Goal: Task Accomplishment & Management: Complete application form

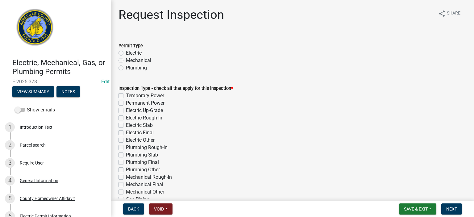
click at [126, 54] on label "Electric" at bounding box center [134, 52] width 16 height 7
click at [126, 53] on input "Electric" at bounding box center [128, 51] width 4 height 4
radio input "true"
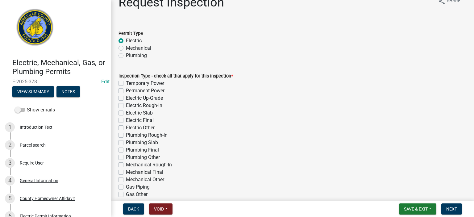
scroll to position [37, 0]
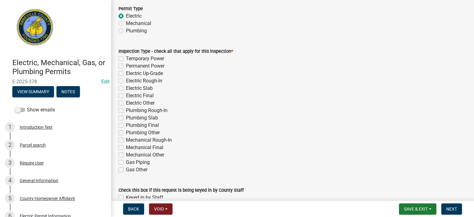
click at [126, 59] on label "Temporary Power" at bounding box center [145, 58] width 38 height 7
click at [126, 59] on input "Temporary Power" at bounding box center [128, 57] width 4 height 4
checkbox input "true"
checkbox input "false"
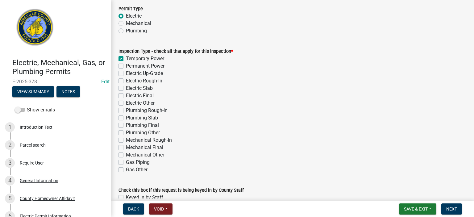
checkbox input "false"
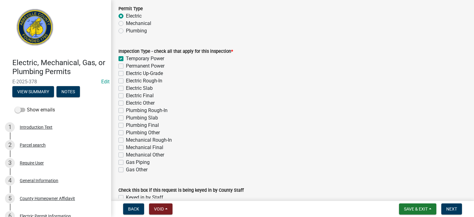
checkbox input "false"
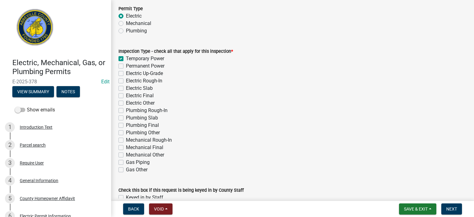
checkbox input "false"
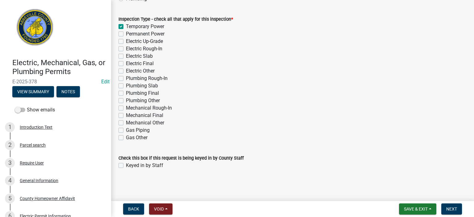
scroll to position [69, 0]
click at [126, 166] on label "Keyed in by Staff" at bounding box center [144, 165] width 37 height 7
click at [126, 166] on input "Keyed in by Staff" at bounding box center [128, 164] width 4 height 4
checkbox input "true"
click at [454, 209] on span "Next" at bounding box center [451, 208] width 11 height 5
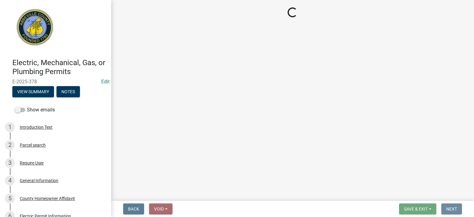
scroll to position [0, 0]
select select "896ec84b-7942-43b9-a78d-4f1554b7930c"
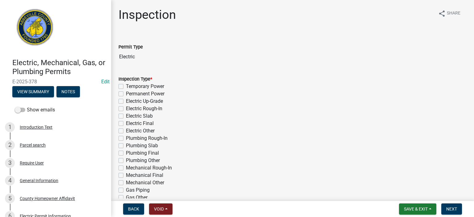
drag, startPoint x: 120, startPoint y: 85, endPoint x: 123, endPoint y: 92, distance: 7.7
click at [126, 86] on label "Temporary Power" at bounding box center [145, 86] width 38 height 7
click at [126, 86] on input "Temporary Power" at bounding box center [128, 85] width 4 height 4
checkbox input "true"
checkbox input "false"
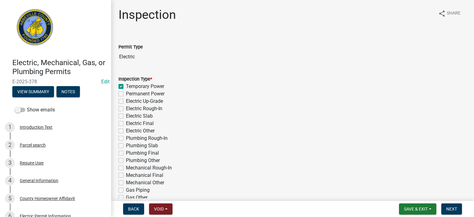
checkbox input "false"
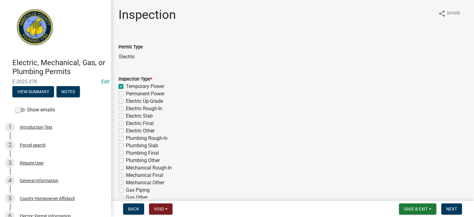
checkbox input "false"
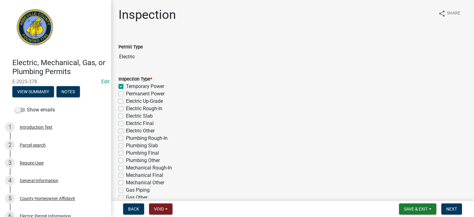
checkbox input "false"
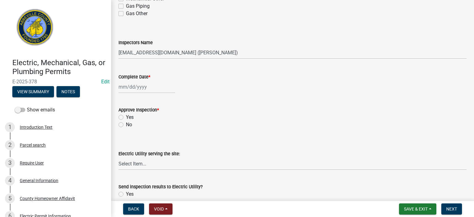
scroll to position [185, 0]
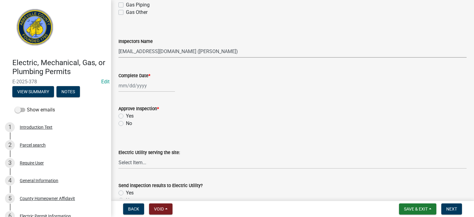
click at [245, 56] on select "Select Item... [EMAIL_ADDRESS][DOMAIN_NAME] ([PERSON_NAME]) [EMAIL_ADDRESS][DOM…" at bounding box center [293, 51] width 348 height 13
select select "56be3ac8-4e2d-49a7-9260-658958e29c03"
click at [119, 45] on select "Select Item... [EMAIL_ADDRESS][DOMAIN_NAME] ([PERSON_NAME]) [EMAIL_ADDRESS][DOM…" at bounding box center [293, 51] width 348 height 13
click at [159, 84] on div at bounding box center [147, 85] width 56 height 13
select select "8"
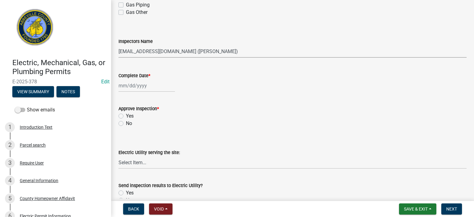
select select "2025"
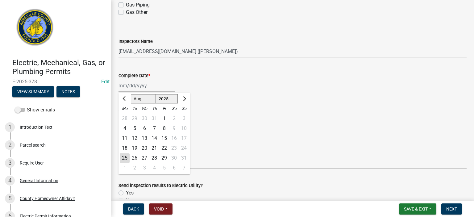
click at [123, 155] on div "25" at bounding box center [125, 158] width 10 height 10
type input "[DATE]"
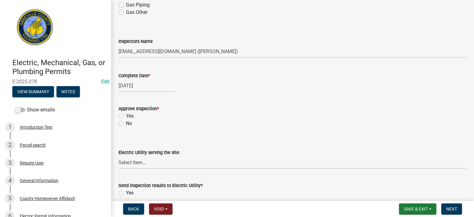
drag, startPoint x: 122, startPoint y: 116, endPoint x: 123, endPoint y: 120, distance: 4.1
click at [126, 117] on label "Yes" at bounding box center [130, 115] width 8 height 7
click at [126, 116] on input "Yes" at bounding box center [128, 114] width 4 height 4
radio input "true"
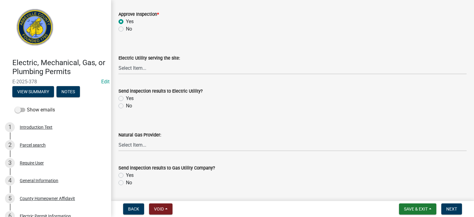
scroll to position [251, 0]
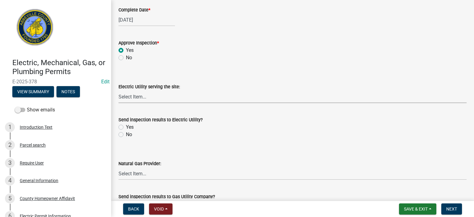
click at [151, 95] on select "Select Item... Little River Electric Co-Op Laurens Electric Co-Op Duke Energy D…" at bounding box center [293, 96] width 348 height 13
click at [119, 90] on select "Select Item... Little River Electric Co-Op Laurens Electric Co-Op Duke Energy D…" at bounding box center [293, 96] width 348 height 13
select select "86fb0360-c6bd-4f38-97df-f0c813588e3c"
click at [126, 129] on label "Yes" at bounding box center [130, 126] width 8 height 7
click at [126, 127] on input "Yes" at bounding box center [128, 125] width 4 height 4
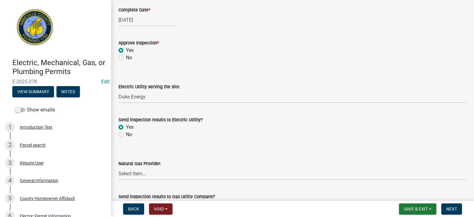
radio input "true"
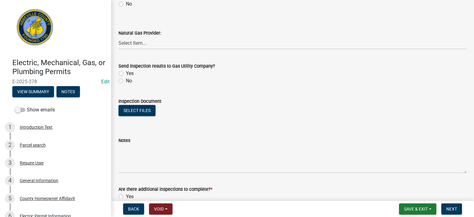
scroll to position [387, 0]
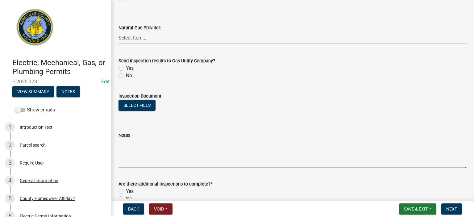
click at [126, 75] on label "No" at bounding box center [129, 75] width 6 height 7
click at [126, 75] on input "No" at bounding box center [128, 74] width 4 height 4
radio input "true"
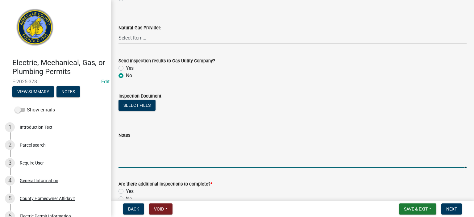
click at [150, 145] on textarea "Notes" at bounding box center [293, 153] width 348 height 29
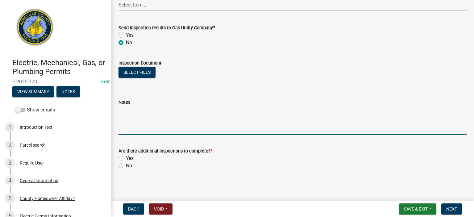
scroll to position [420, 0]
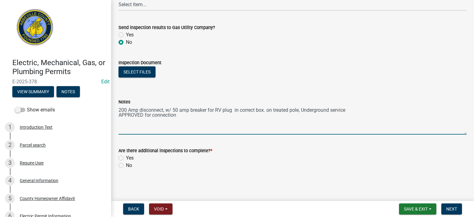
type textarea "200 Amp disconnect, w/ 50 amp breaker for RV plug in correct box. on treated po…"
click at [126, 164] on label "No" at bounding box center [129, 165] width 6 height 7
click at [126, 164] on input "No" at bounding box center [128, 164] width 4 height 4
radio input "true"
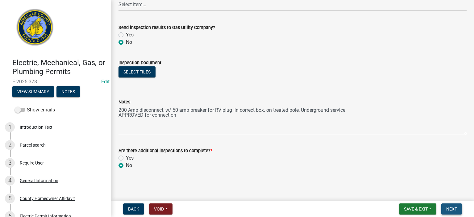
click at [451, 206] on button "Next" at bounding box center [451, 208] width 21 height 11
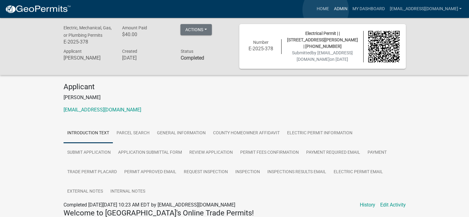
click at [332, 10] on link "Admin" at bounding box center [341, 9] width 19 height 12
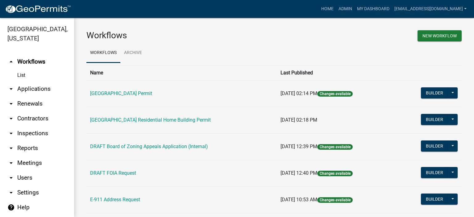
click at [26, 87] on link "arrow_drop_down Applications" at bounding box center [37, 88] width 74 height 15
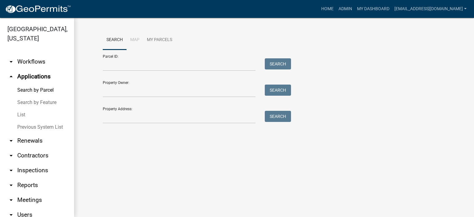
click at [22, 112] on link "List" at bounding box center [37, 115] width 74 height 12
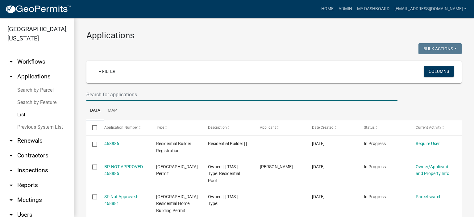
click at [162, 88] on input "text" at bounding box center [241, 94] width 311 height 13
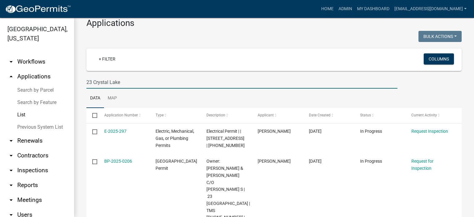
scroll to position [44, 0]
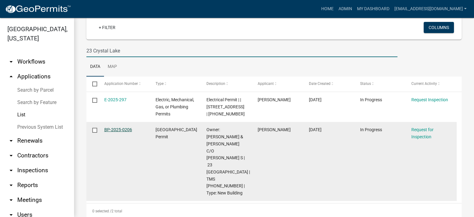
type input "23 Crystal Lake"
click at [117, 129] on link "BP-2025-0206" at bounding box center [118, 129] width 28 height 5
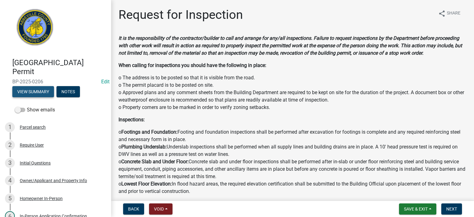
click at [39, 88] on button "View Summary" at bounding box center [33, 91] width 42 height 11
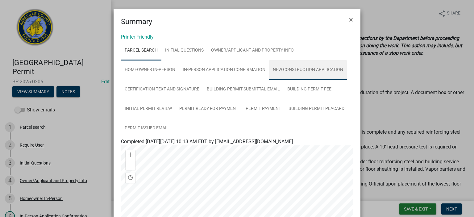
click at [304, 68] on link "New Construction Application" at bounding box center [308, 70] width 78 height 20
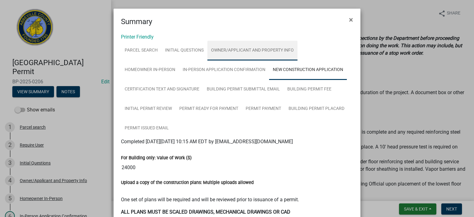
click at [257, 50] on link "Owner/Applicant and Property Info" at bounding box center [252, 51] width 90 height 20
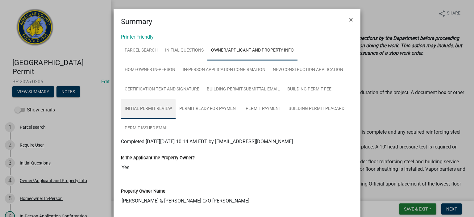
click at [152, 107] on link "Initial Permit Review" at bounding box center [148, 109] width 55 height 20
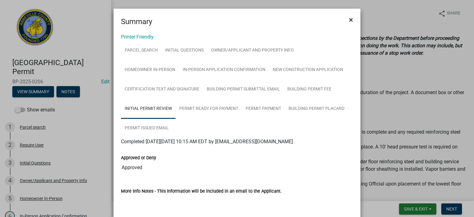
click at [349, 19] on span "×" at bounding box center [351, 19] width 4 height 9
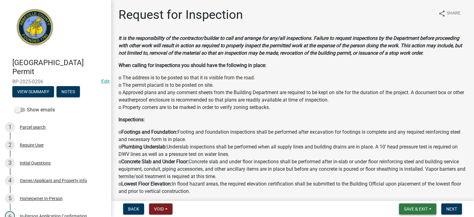
click at [416, 205] on button "Save & Exit" at bounding box center [417, 208] width 37 height 11
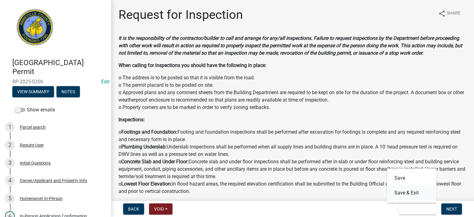
click at [415, 191] on button "Save & Exit" at bounding box center [411, 193] width 49 height 15
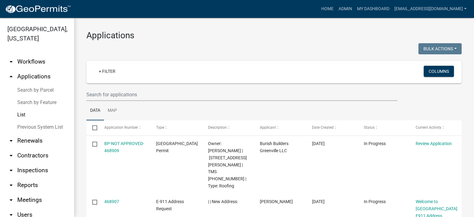
click at [21, 113] on link "List" at bounding box center [37, 115] width 74 height 12
click at [21, 116] on link "List" at bounding box center [37, 115] width 74 height 12
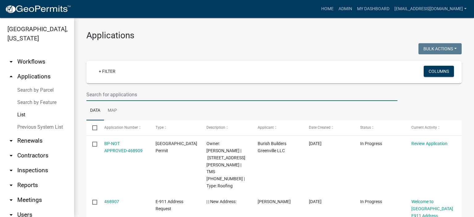
click at [146, 94] on input "text" at bounding box center [241, 94] width 311 height 13
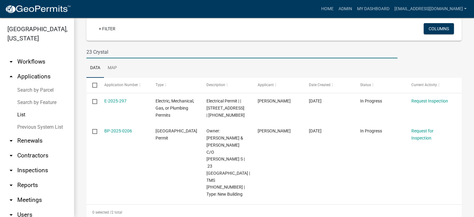
scroll to position [44, 0]
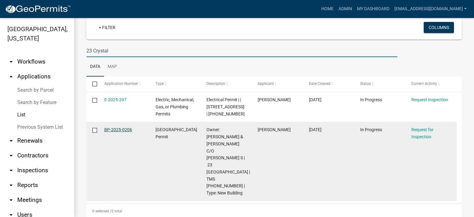
type input "23 Crystal"
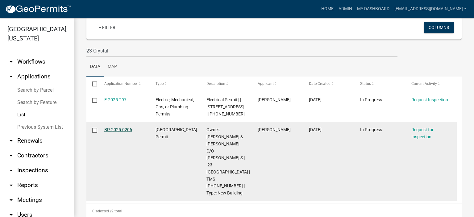
click at [115, 128] on link "BP-2025-0206" at bounding box center [118, 129] width 28 height 5
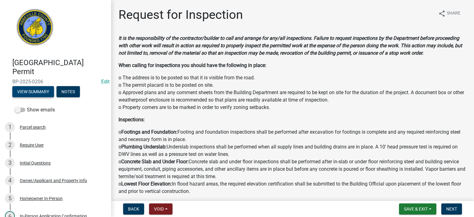
click at [40, 92] on button "View Summary" at bounding box center [33, 91] width 42 height 11
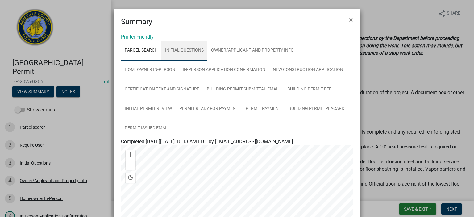
click at [184, 50] on link "Initial Questions" at bounding box center [184, 51] width 46 height 20
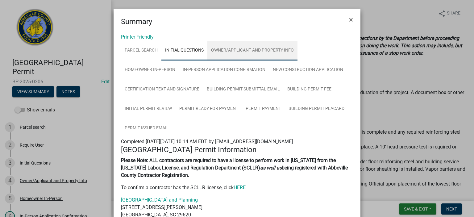
click at [248, 47] on link "Owner/Applicant and Property Info" at bounding box center [252, 51] width 90 height 20
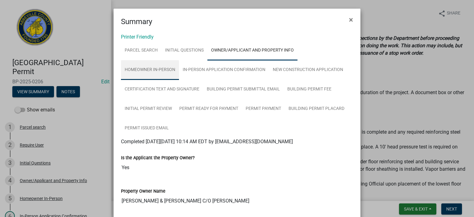
click at [157, 69] on link "Homeowner In-Person" at bounding box center [150, 70] width 58 height 20
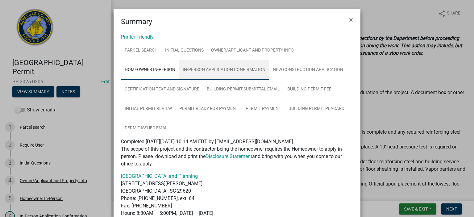
click at [227, 68] on link "In-Person Application Confirmation" at bounding box center [224, 70] width 90 height 20
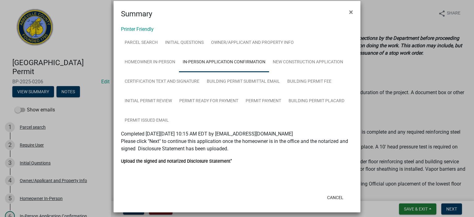
scroll to position [12, 0]
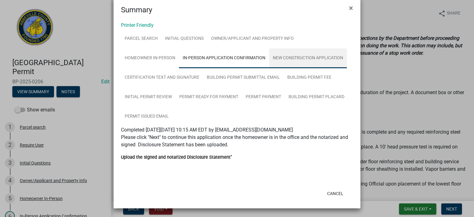
click at [301, 56] on link "New Construction Application" at bounding box center [308, 58] width 78 height 20
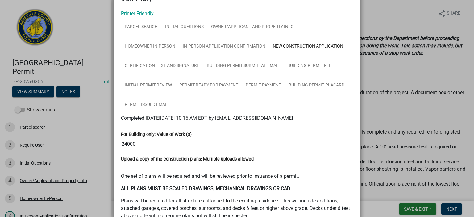
scroll to position [0, 0]
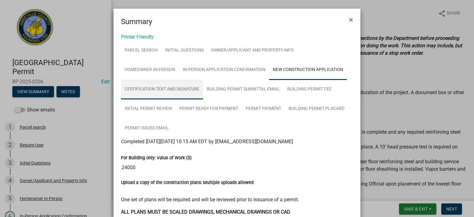
click at [170, 88] on link "Certification Text and Signature" at bounding box center [162, 90] width 82 height 20
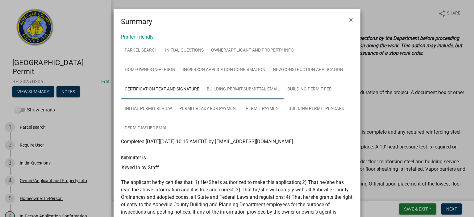
click at [243, 87] on link "Building Permit Submittal Email" at bounding box center [243, 90] width 81 height 20
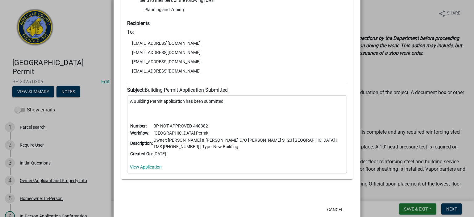
scroll to position [217, 0]
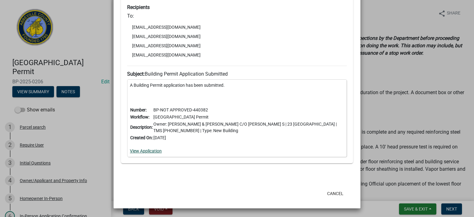
click at [148, 151] on link "View Application" at bounding box center [146, 150] width 32 height 5
